Goal: Complete application form

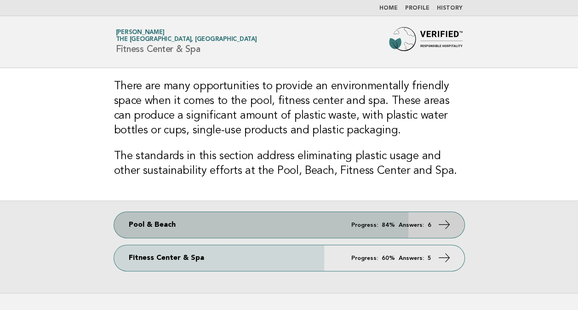
drag, startPoint x: 0, startPoint y: 0, endPoint x: 429, endPoint y: 231, distance: 487.1
click at [429, 231] on link "Pool & Beach Progress: 84% Answers: 6" at bounding box center [289, 225] width 350 height 26
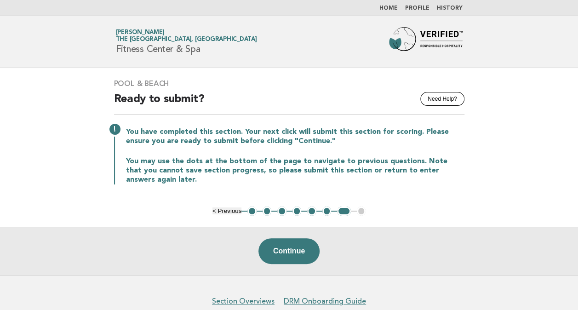
click at [221, 212] on button "< Previous" at bounding box center [226, 210] width 29 height 7
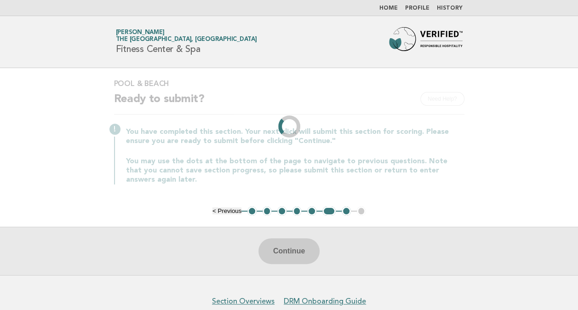
click at [221, 212] on li "< Previous" at bounding box center [226, 210] width 29 height 7
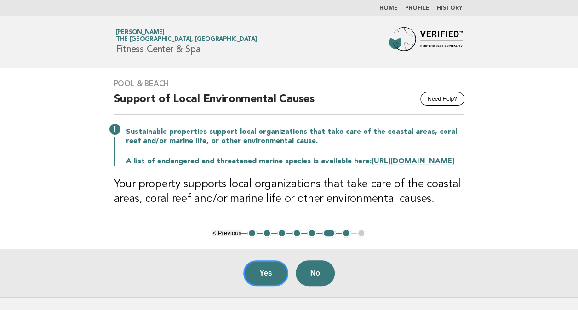
click at [230, 236] on button "< Previous" at bounding box center [226, 232] width 29 height 7
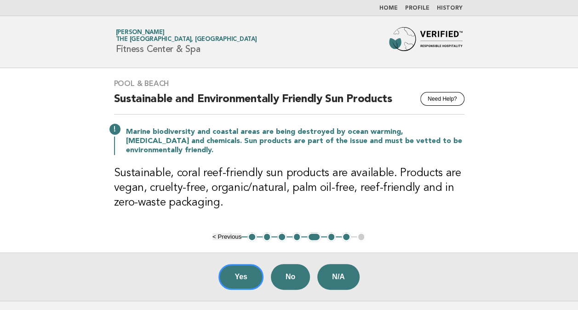
click at [230, 233] on button "< Previous" at bounding box center [226, 236] width 29 height 7
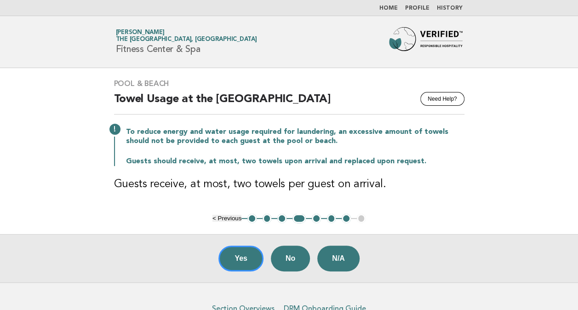
click at [222, 216] on button "< Previous" at bounding box center [226, 218] width 29 height 7
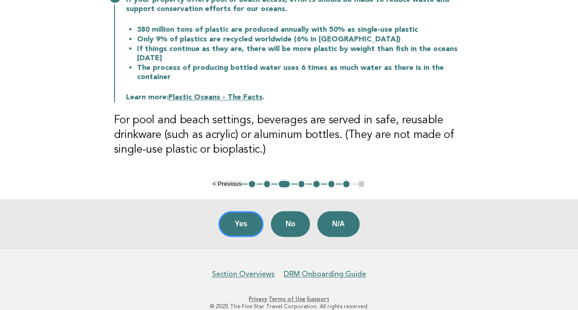
scroll to position [149, 0]
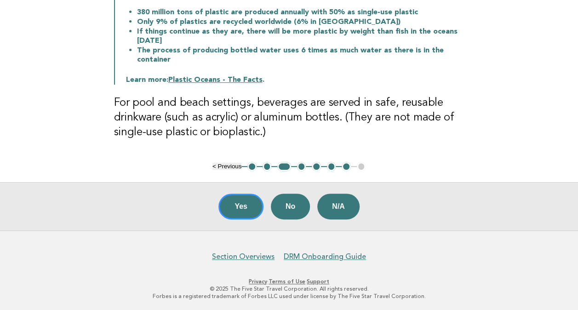
click at [229, 166] on button "< Previous" at bounding box center [226, 166] width 29 height 7
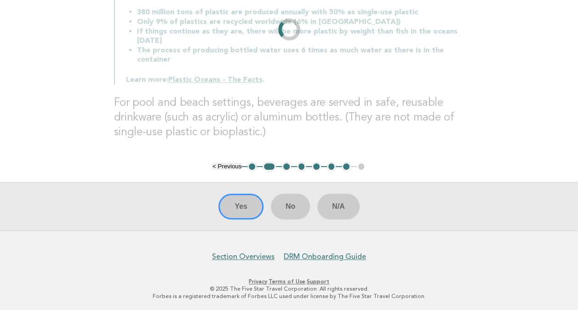
scroll to position [51, 0]
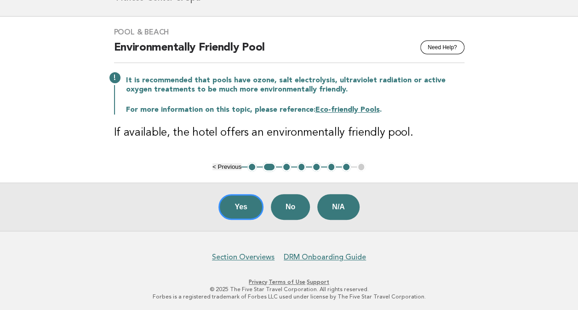
click at [229, 166] on button "< Previous" at bounding box center [226, 166] width 29 height 7
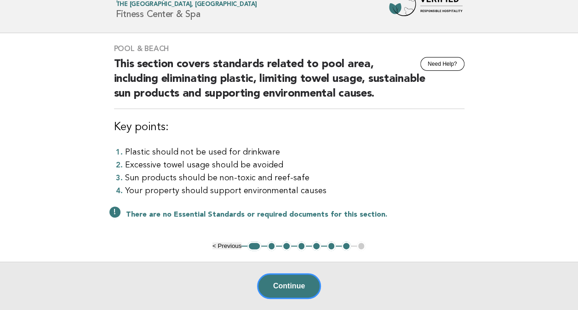
scroll to position [36, 0]
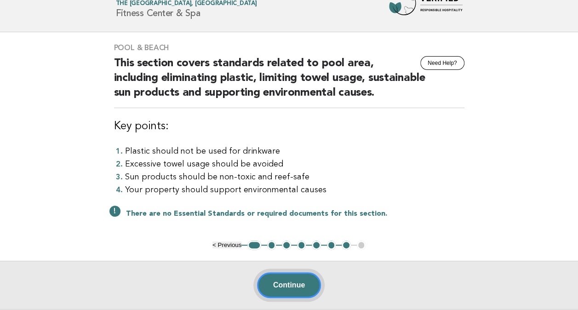
click at [291, 282] on button "Continue" at bounding box center [289, 285] width 64 height 26
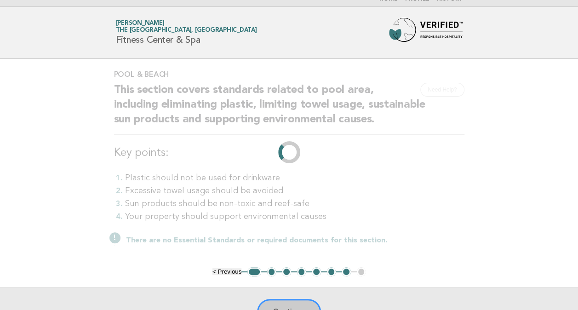
scroll to position [0, 0]
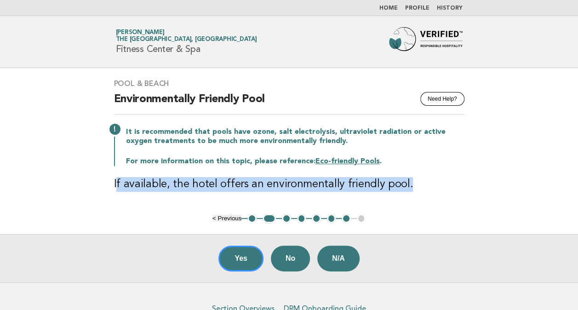
drag, startPoint x: 140, startPoint y: 182, endPoint x: 412, endPoint y: 185, distance: 272.1
click at [412, 185] on h3 "If available, the hotel offers an environmentally friendly pool." at bounding box center [289, 184] width 350 height 15
click at [244, 249] on button "Yes" at bounding box center [240, 258] width 45 height 26
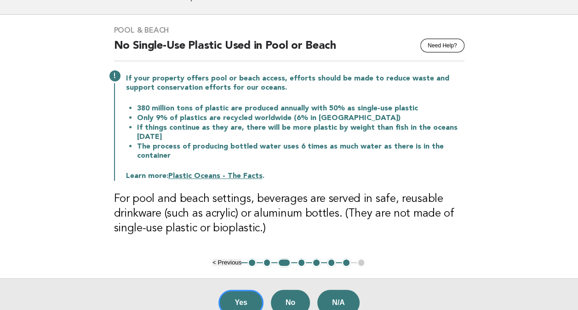
scroll to position [92, 0]
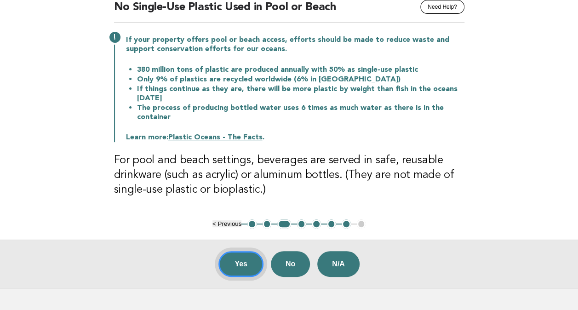
click at [247, 271] on button "Yes" at bounding box center [240, 264] width 45 height 26
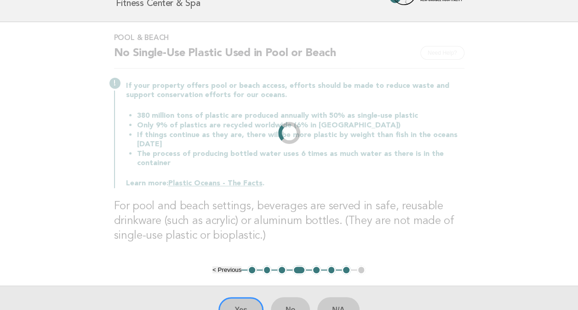
scroll to position [0, 0]
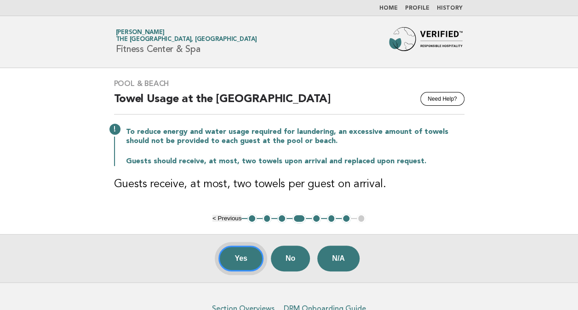
click at [246, 253] on button "Yes" at bounding box center [240, 258] width 45 height 26
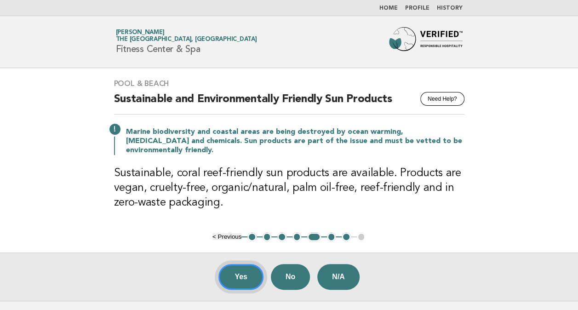
click at [227, 282] on button "Yes" at bounding box center [240, 277] width 45 height 26
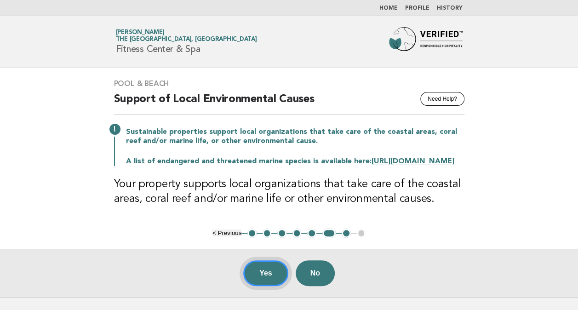
click at [266, 282] on button "Yes" at bounding box center [265, 273] width 45 height 26
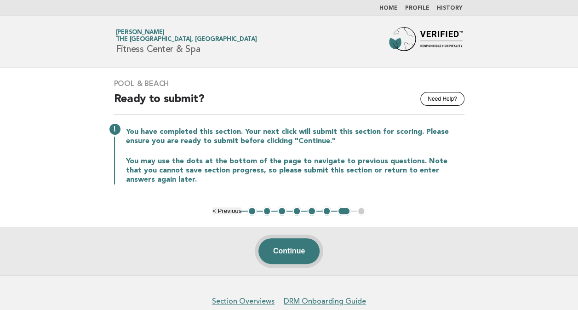
click at [298, 259] on button "Continue" at bounding box center [288, 251] width 61 height 26
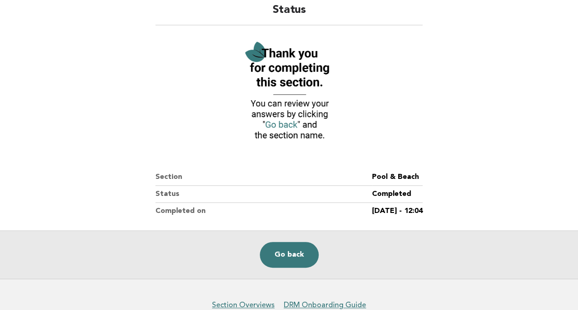
scroll to position [92, 0]
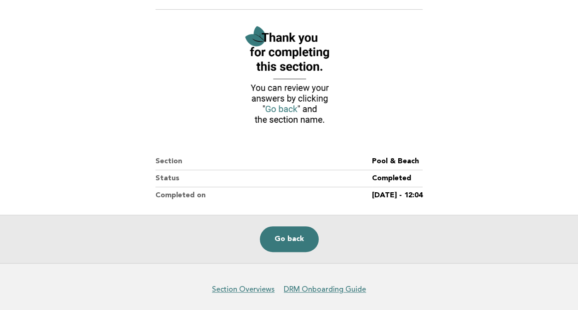
click at [284, 109] on img at bounding box center [288, 76] width 101 height 110
click at [290, 233] on link "Go back" at bounding box center [289, 239] width 59 height 26
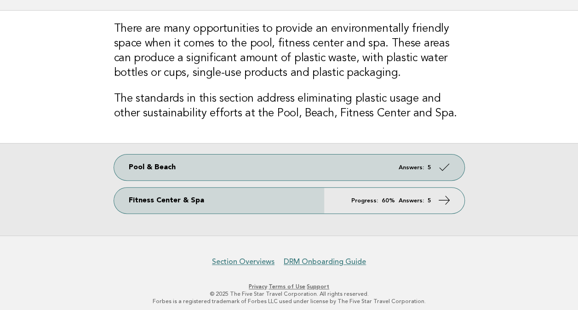
scroll to position [62, 0]
